Goal: Task Accomplishment & Management: Use online tool/utility

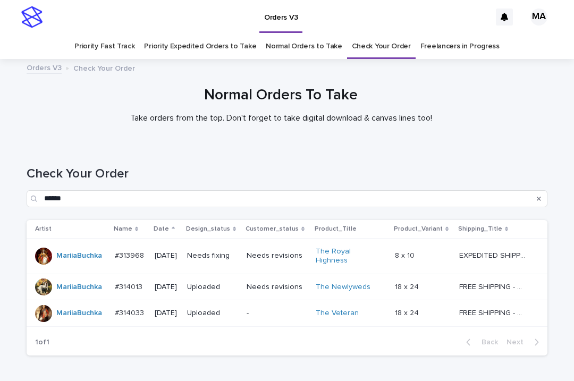
click at [280, 258] on div "Needs revisions" at bounding box center [277, 256] width 61 height 18
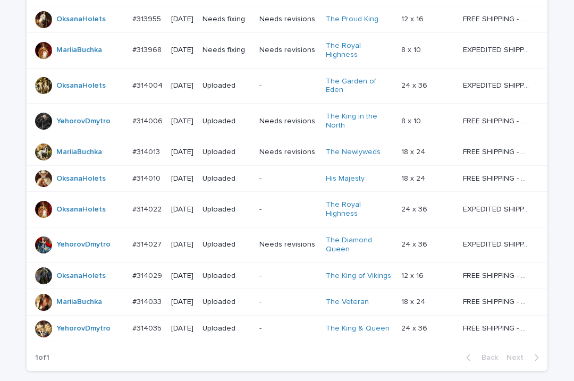
scroll to position [350, 0]
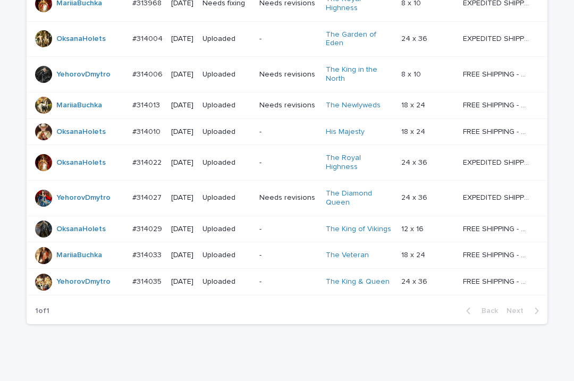
drag, startPoint x: 128, startPoint y: 339, endPoint x: 129, endPoint y: 330, distance: 9.1
click at [127, 339] on div "Loading... Saving… Loading... Saving… Check Your Order Artist Name Date Design_…" at bounding box center [287, 90] width 574 height 591
click at [328, 324] on div "Loading... Saving… Loading... Saving… Check Your Order Artist Name Date Design_…" at bounding box center [287, 77] width 532 height 564
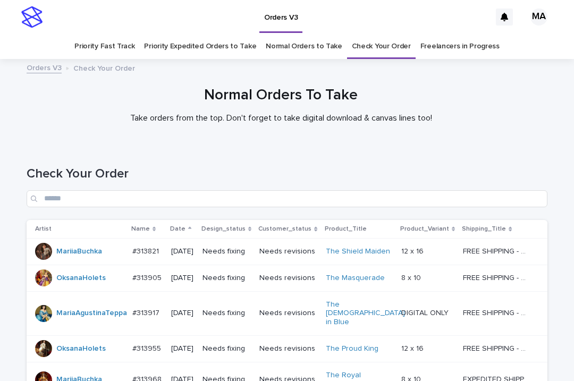
scroll to position [376, 0]
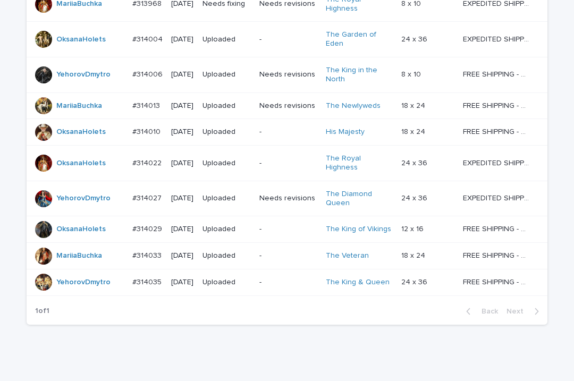
click at [411, 322] on div "Loading... Saving… Loading... Saving… Check Your Order Artist Name Date Design_…" at bounding box center [287, 64] width 532 height 591
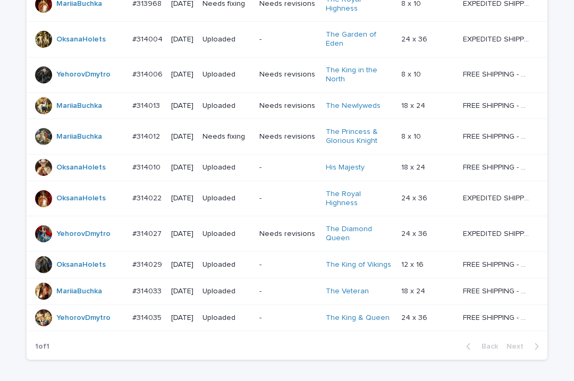
scroll to position [394, 0]
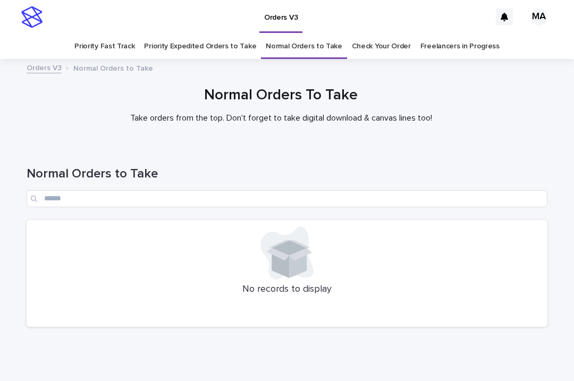
click at [423, 151] on div "Normal Orders to Take" at bounding box center [287, 182] width 521 height 75
click at [44, 128] on div "Normal Orders To Take Take orders from the top. Don't forget to take digital do…" at bounding box center [281, 109] width 562 height 45
